Goal: Task Accomplishment & Management: Manage account settings

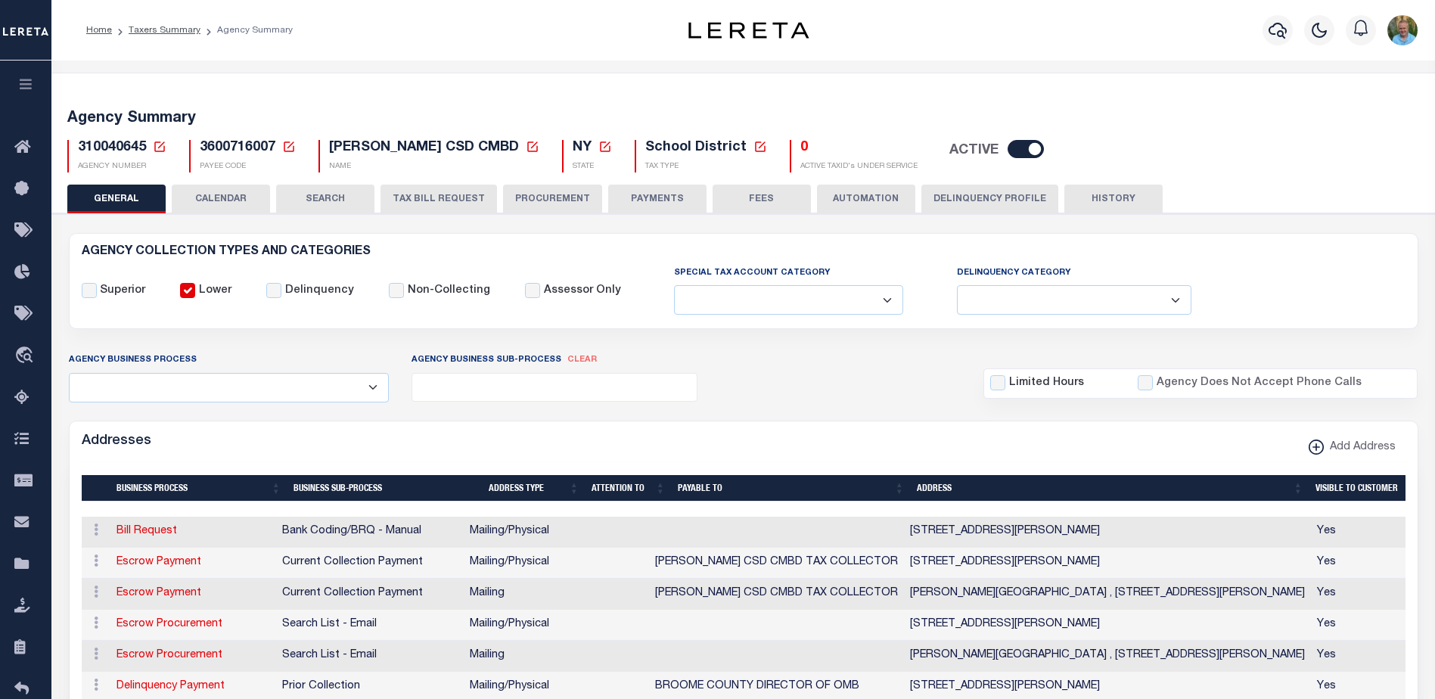
select select
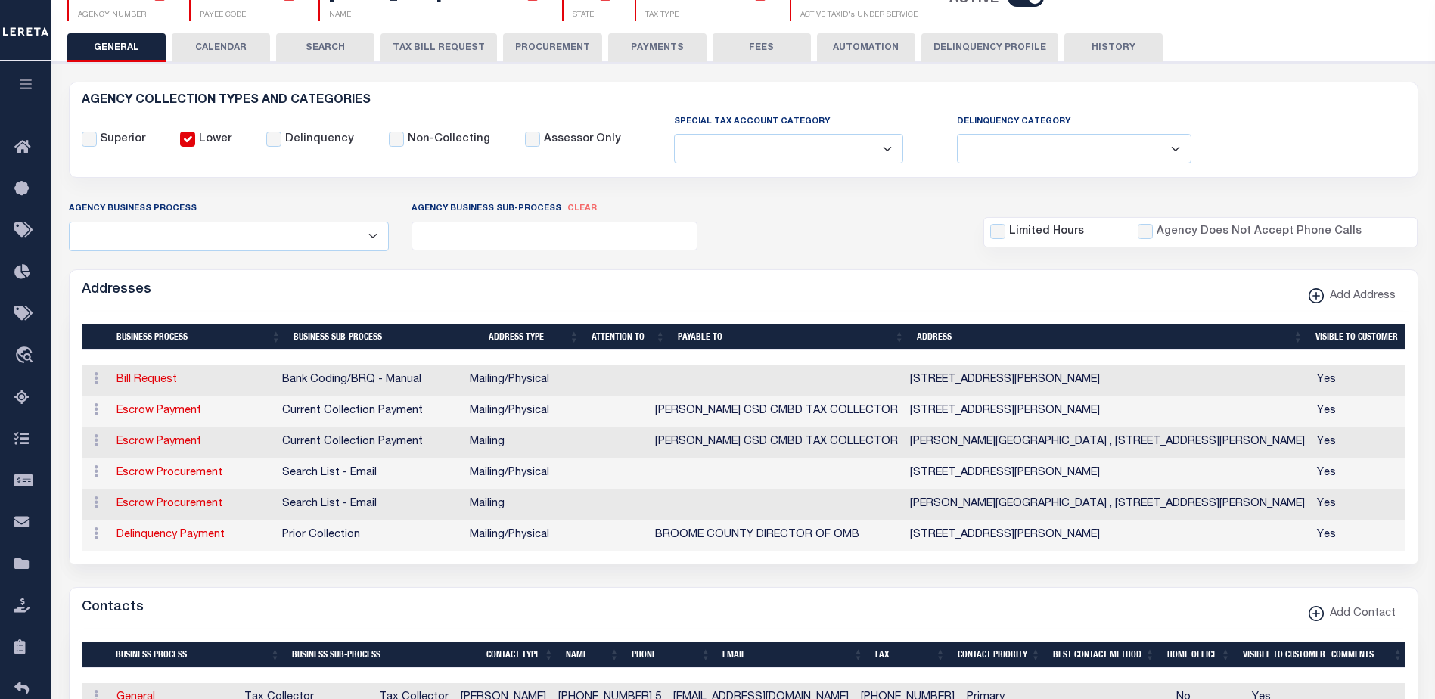
scroll to position [151, 0]
click at [179, 440] on link "Escrow Payment" at bounding box center [159, 442] width 85 height 11
select select "1"
checkbox input "false"
select select
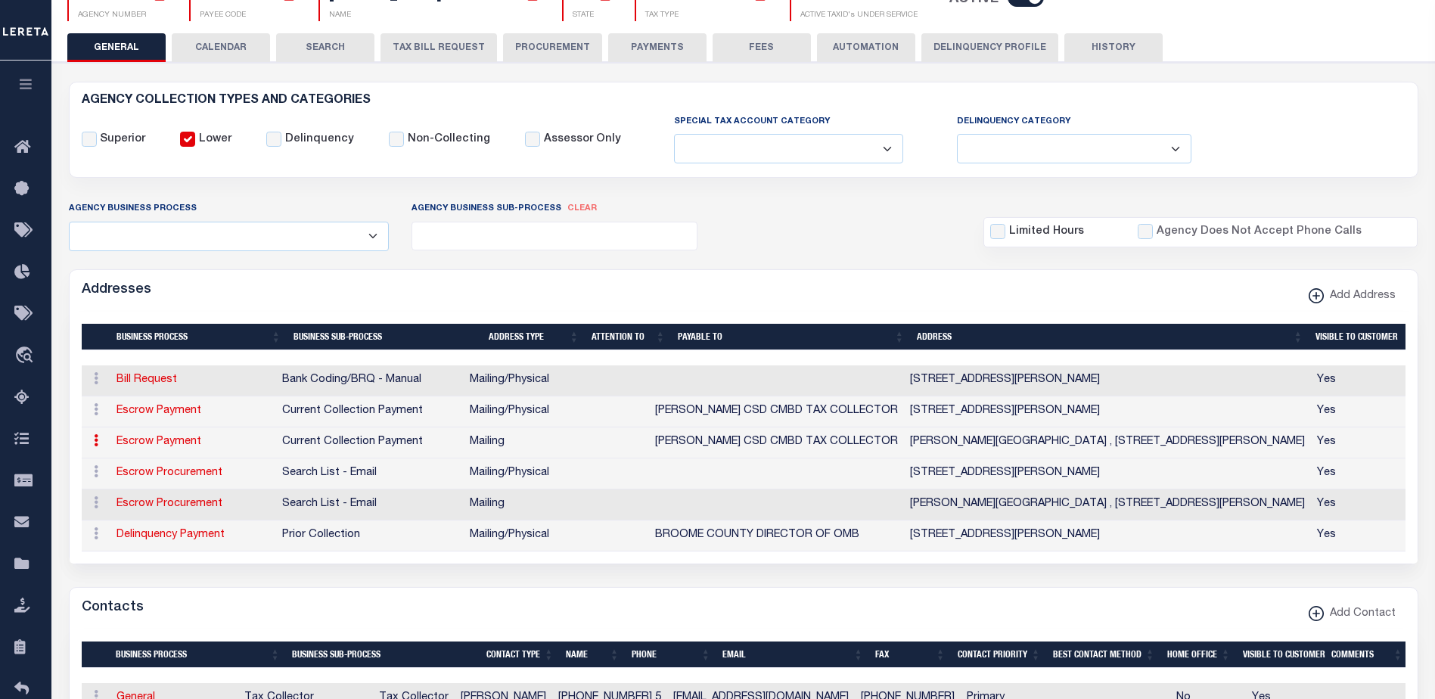
type input "[PERSON_NAME][GEOGRAPHIC_DATA]"
type input "[STREET_ADDRESS]"
type input "[PERSON_NAME]"
select select "NY"
type input "13778"
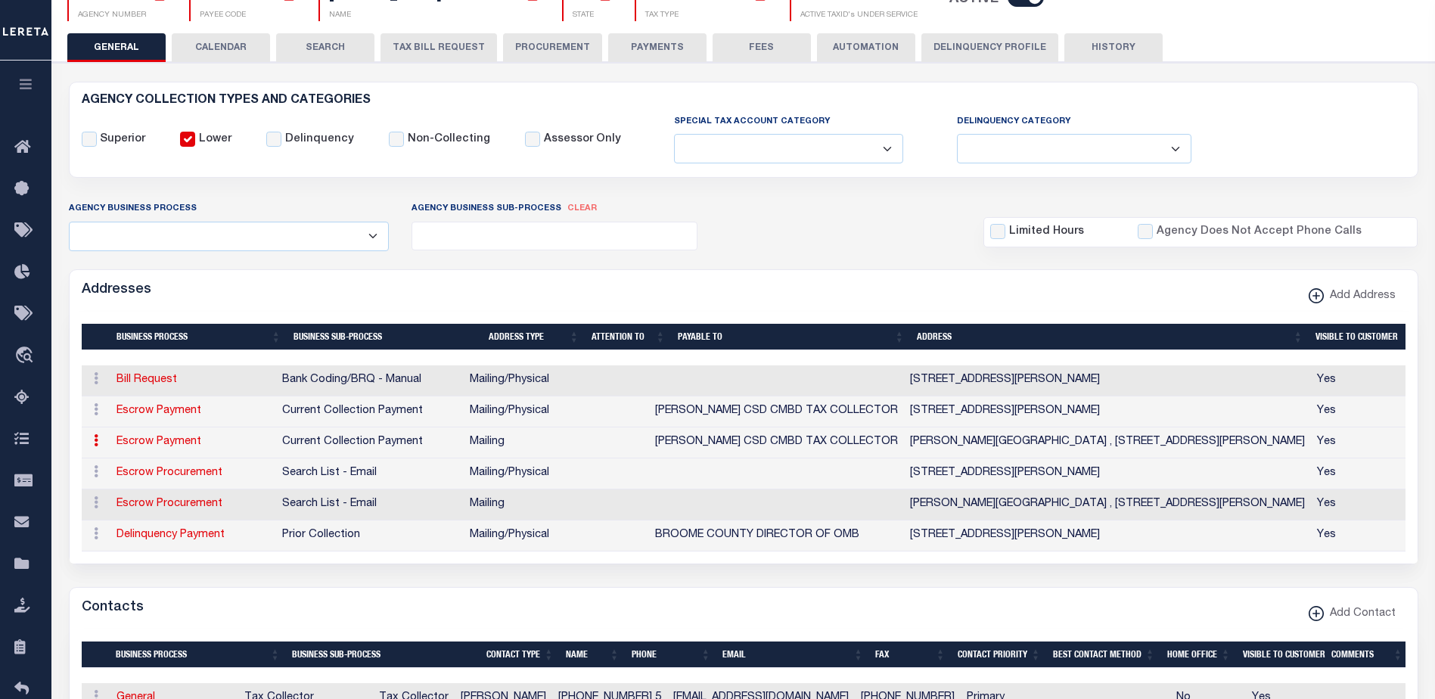
checkbox input "true"
type input "[PERSON_NAME] CSD CMBD TAX COLLECTOR"
select select "3"
select select "11"
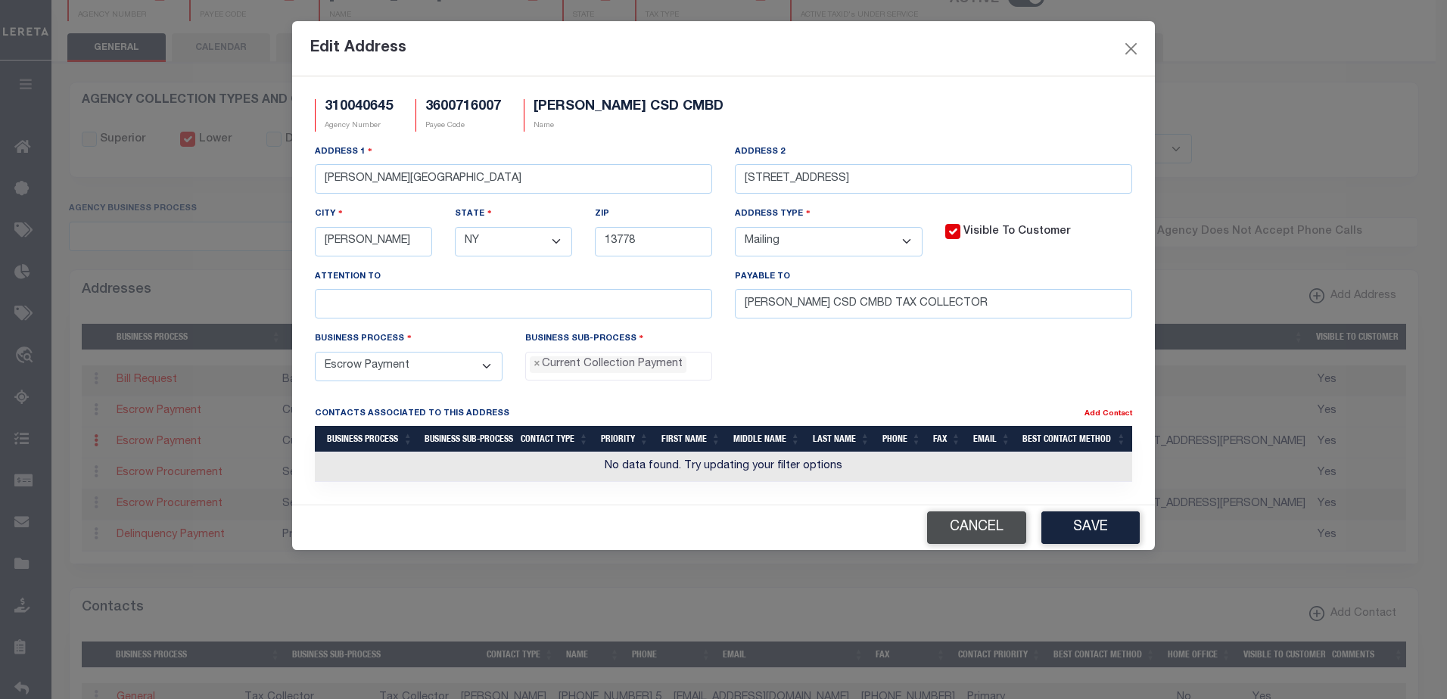
click at [976, 533] on button "Cancel" at bounding box center [976, 527] width 99 height 33
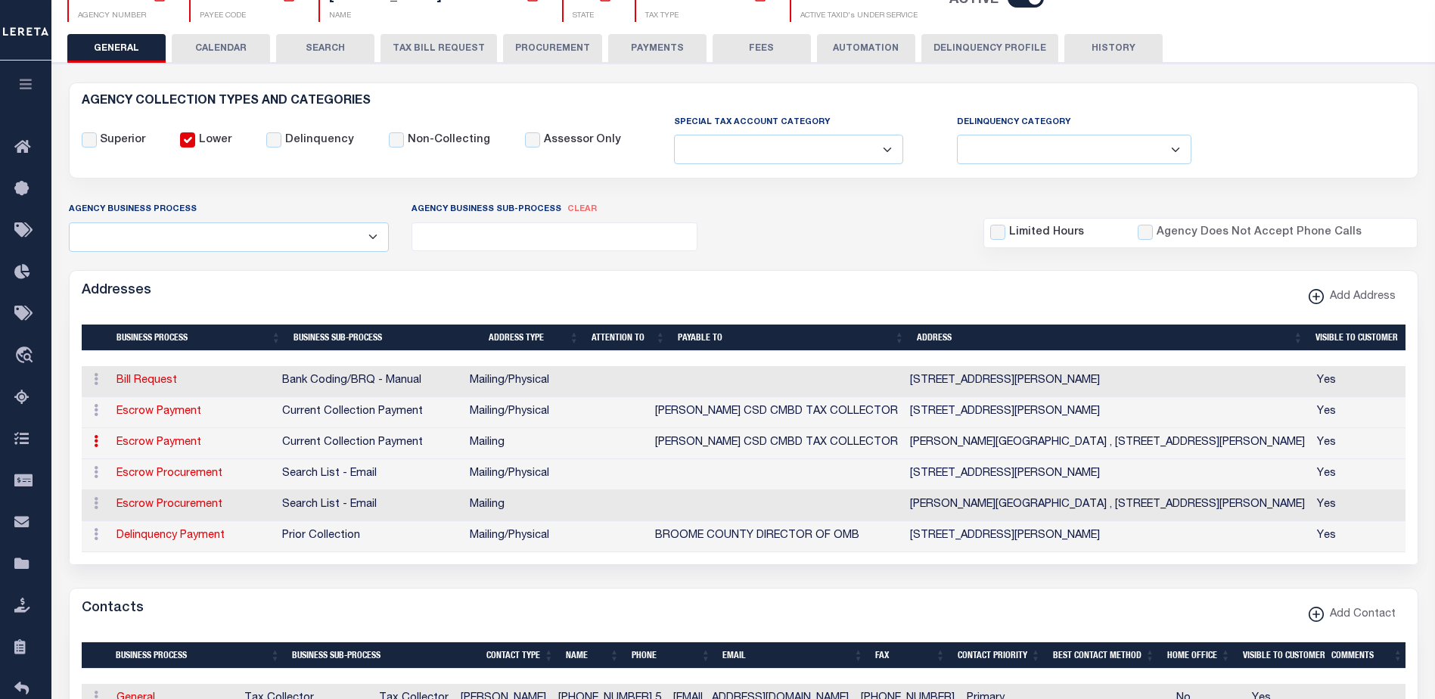
scroll to position [0, 0]
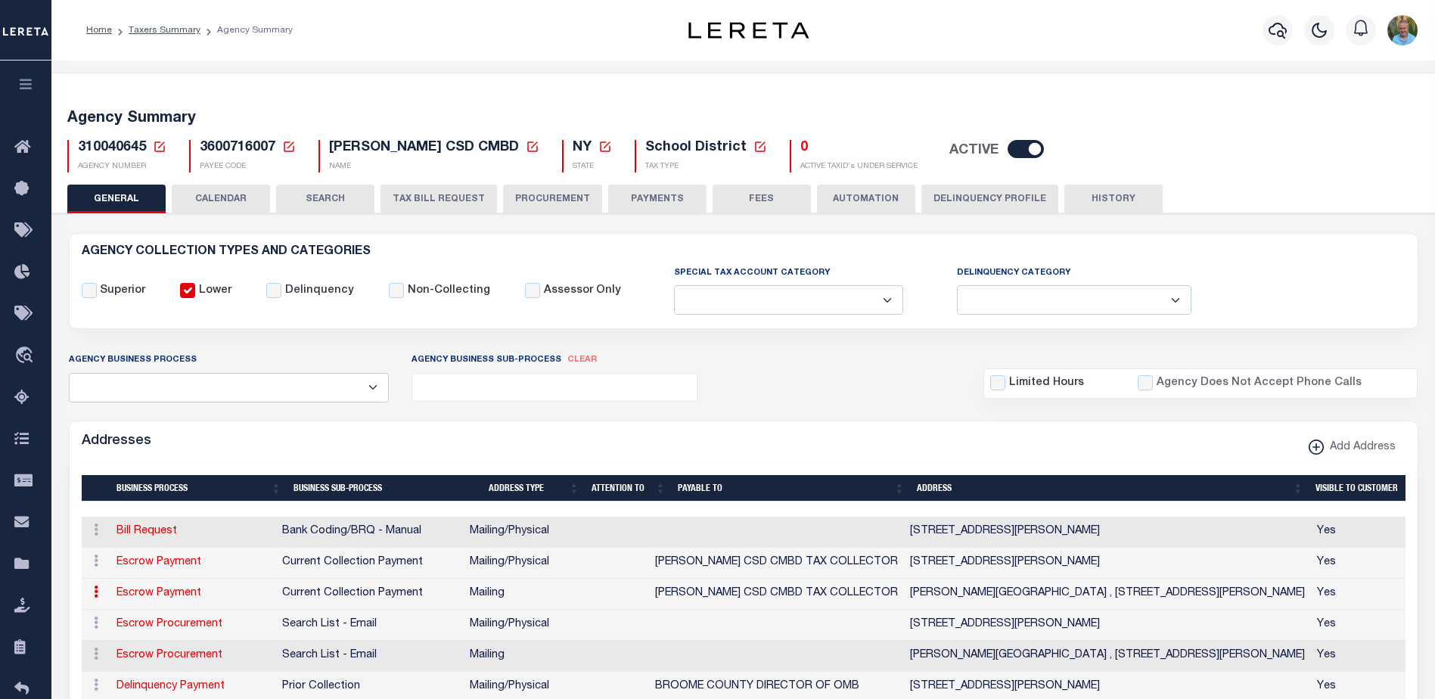
click at [214, 146] on span "3600716007" at bounding box center [238, 148] width 76 height 14
copy h5 "3600716007"
